Goal: Navigation & Orientation: Find specific page/section

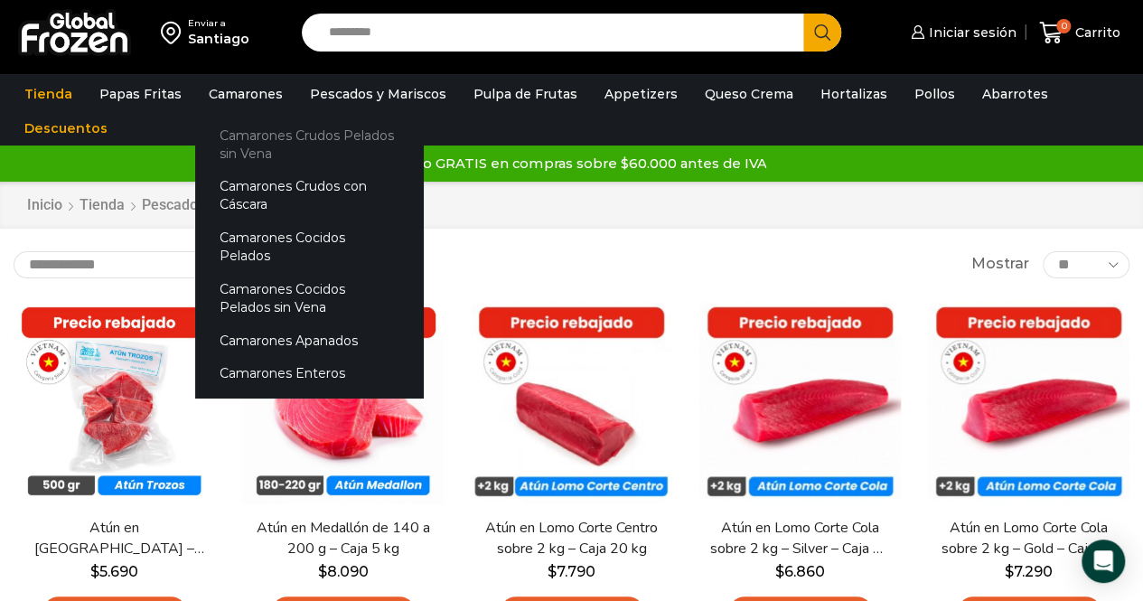
click at [233, 137] on link "Camarones Crudos Pelados sin Vena" at bounding box center [309, 144] width 228 height 52
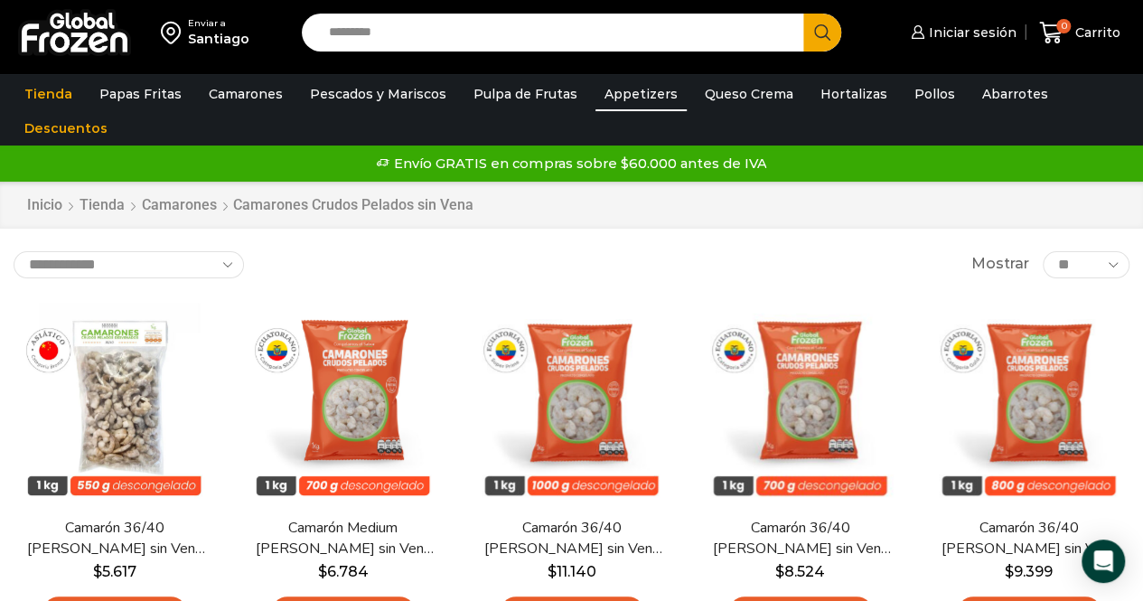
click at [622, 95] on link "Appetizers" at bounding box center [641, 94] width 91 height 34
